Goal: Use online tool/utility: Utilize a website feature to perform a specific function

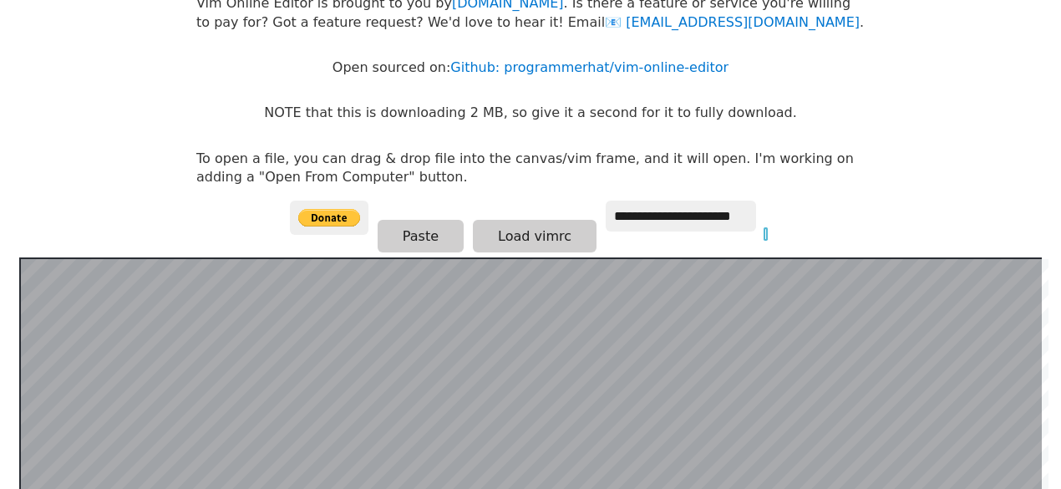
scroll to position [167, 0]
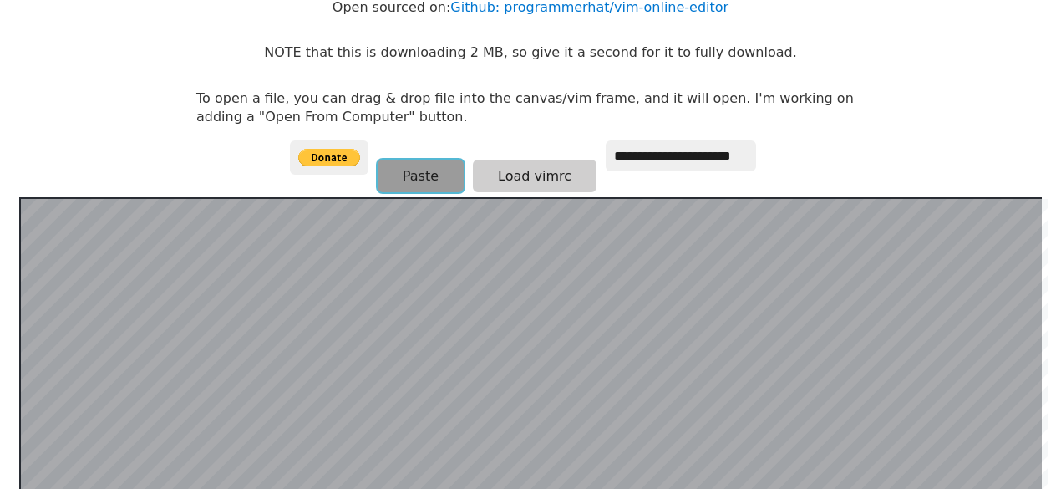
click at [436, 170] on button "Paste" at bounding box center [421, 176] width 86 height 33
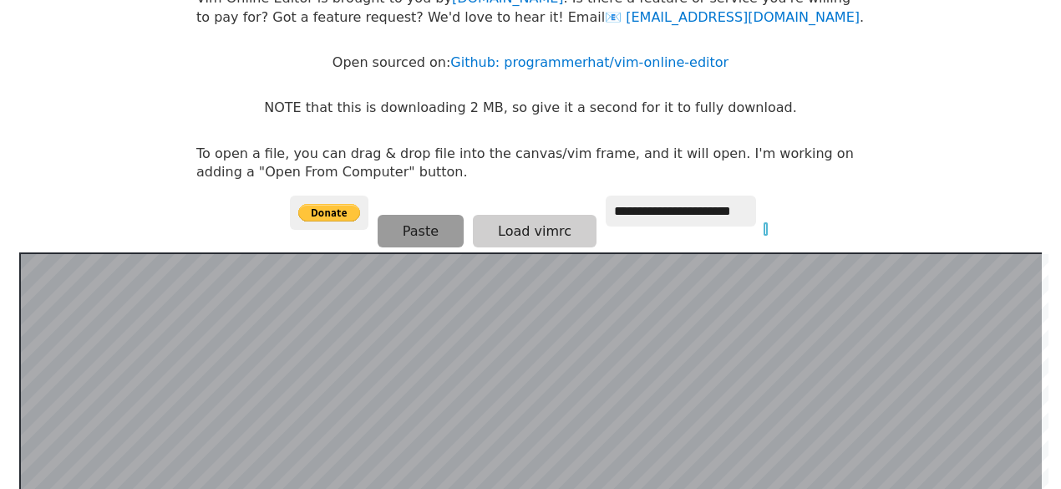
scroll to position [74, 0]
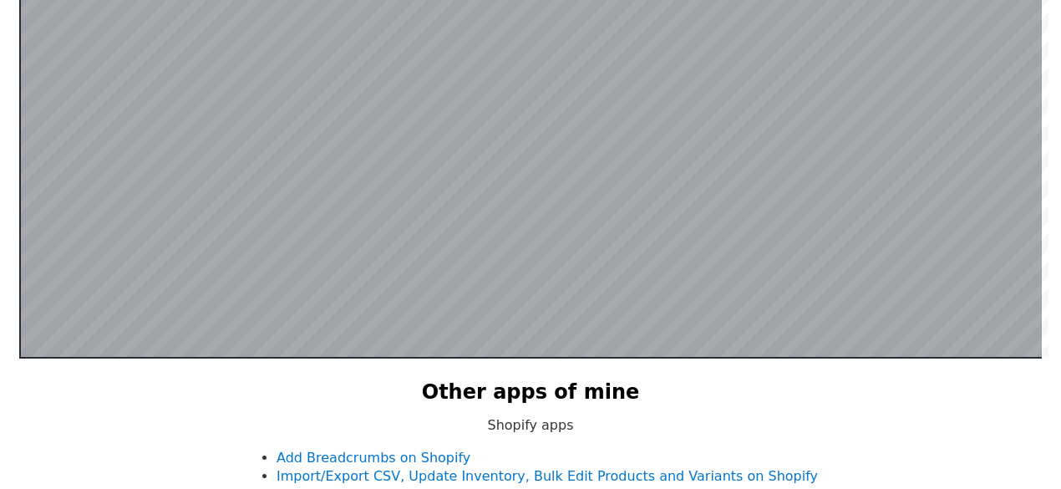
scroll to position [574, 0]
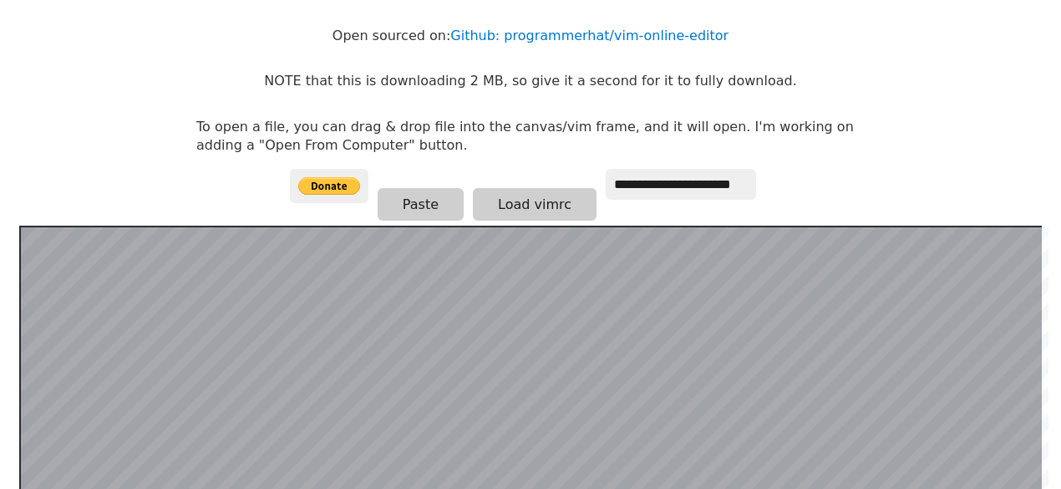
scroll to position [251, 0]
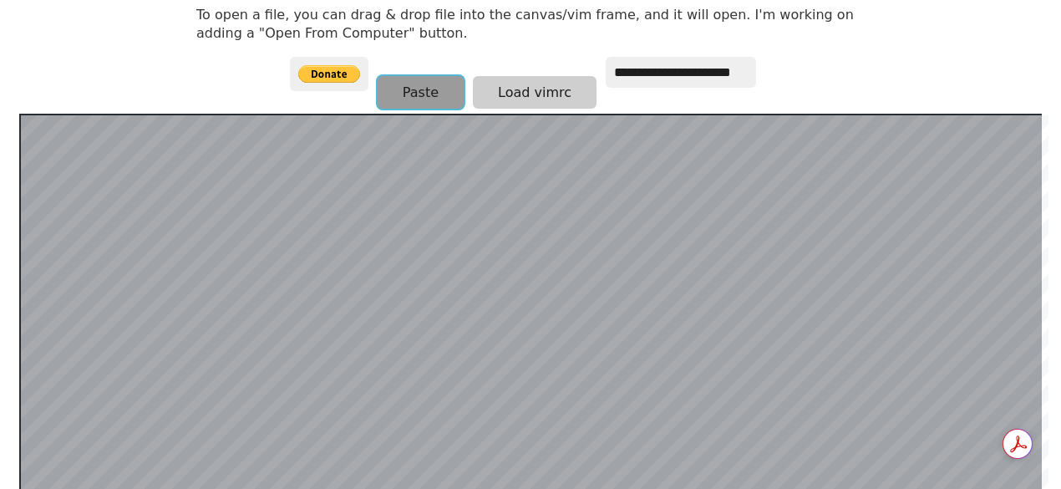
click at [426, 94] on button "Paste" at bounding box center [421, 92] width 86 height 33
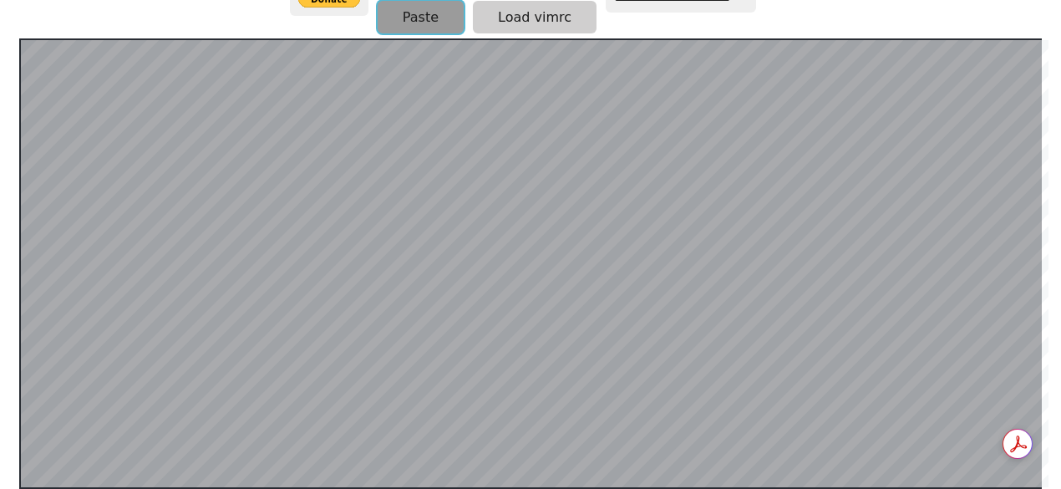
drag, startPoint x: 426, startPoint y: 94, endPoint x: 424, endPoint y: 16, distance: 78.5
click at [424, 16] on button "Paste" at bounding box center [421, 17] width 86 height 33
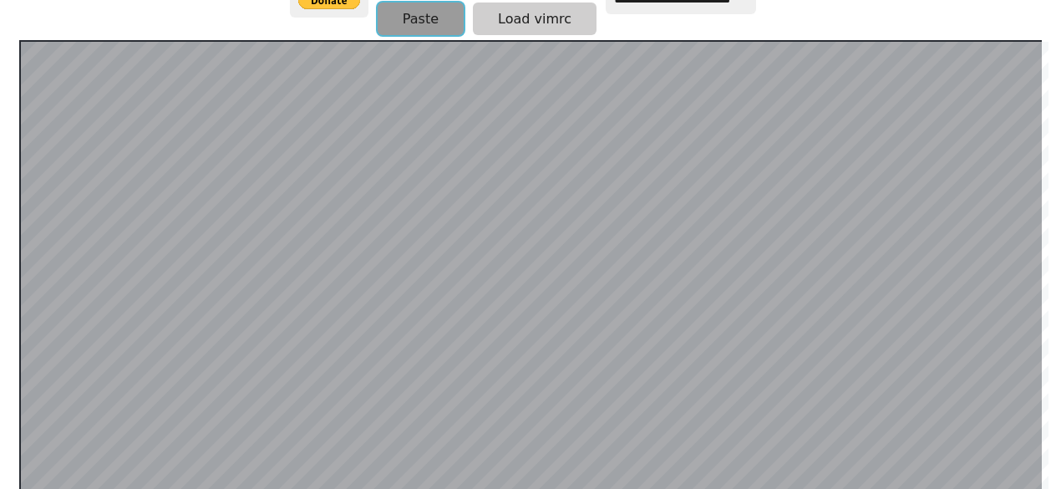
click at [415, 31] on button "Paste" at bounding box center [421, 19] width 86 height 33
drag, startPoint x: 424, startPoint y: 38, endPoint x: 424, endPoint y: 13, distance: 25.1
click at [424, 13] on button "Paste" at bounding box center [421, 19] width 86 height 33
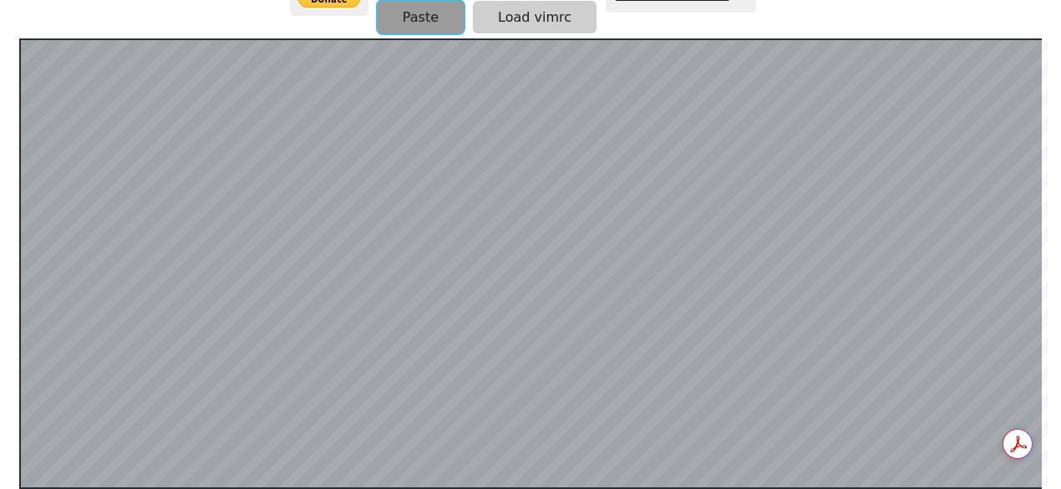
click at [434, 15] on button "Paste" at bounding box center [421, 17] width 86 height 33
